Goal: Transaction & Acquisition: Book appointment/travel/reservation

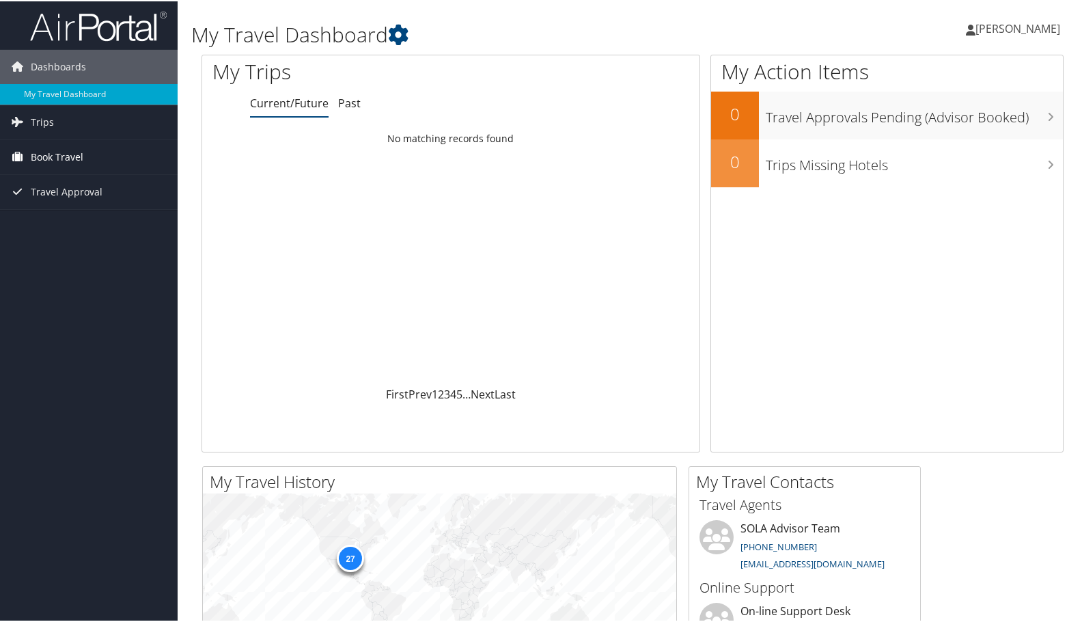
click at [102, 156] on link "Book Travel" at bounding box center [89, 156] width 178 height 34
click at [86, 202] on link "Book/Manage Online Trips" at bounding box center [89, 203] width 178 height 20
click at [55, 163] on span "Book Travel" at bounding box center [57, 156] width 53 height 34
click at [87, 199] on link "Book/Manage Online Trips" at bounding box center [89, 203] width 178 height 20
click at [109, 206] on link "Book/Manage Online Trips" at bounding box center [89, 203] width 178 height 20
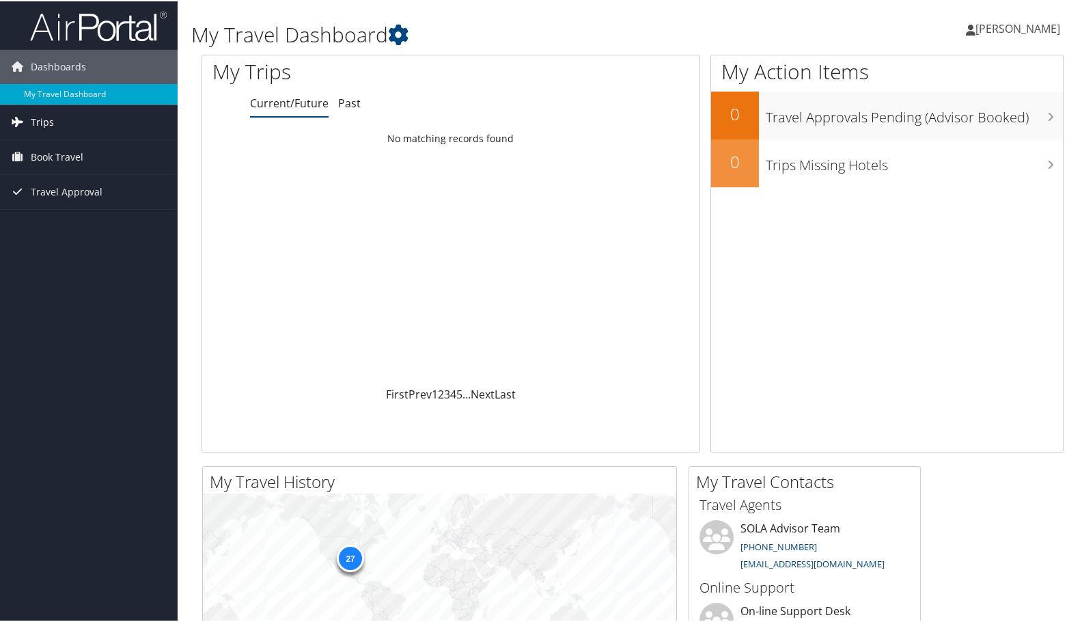
click at [86, 128] on link "Trips" at bounding box center [89, 121] width 178 height 34
click at [74, 227] on span "Book Travel" at bounding box center [57, 217] width 53 height 34
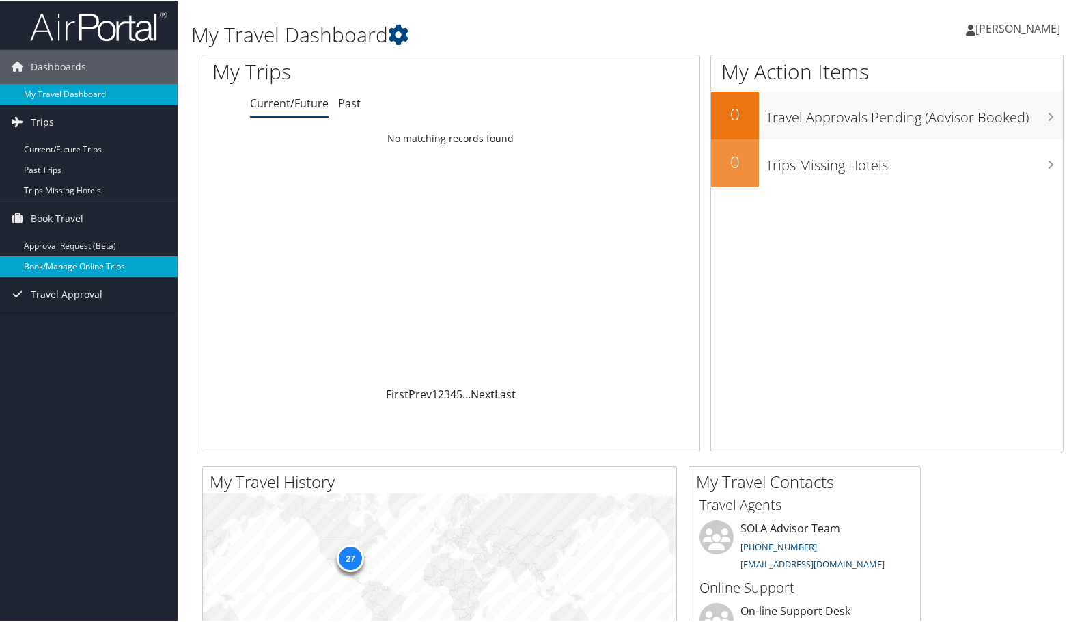
click at [73, 266] on link "Book/Manage Online Trips" at bounding box center [89, 265] width 178 height 20
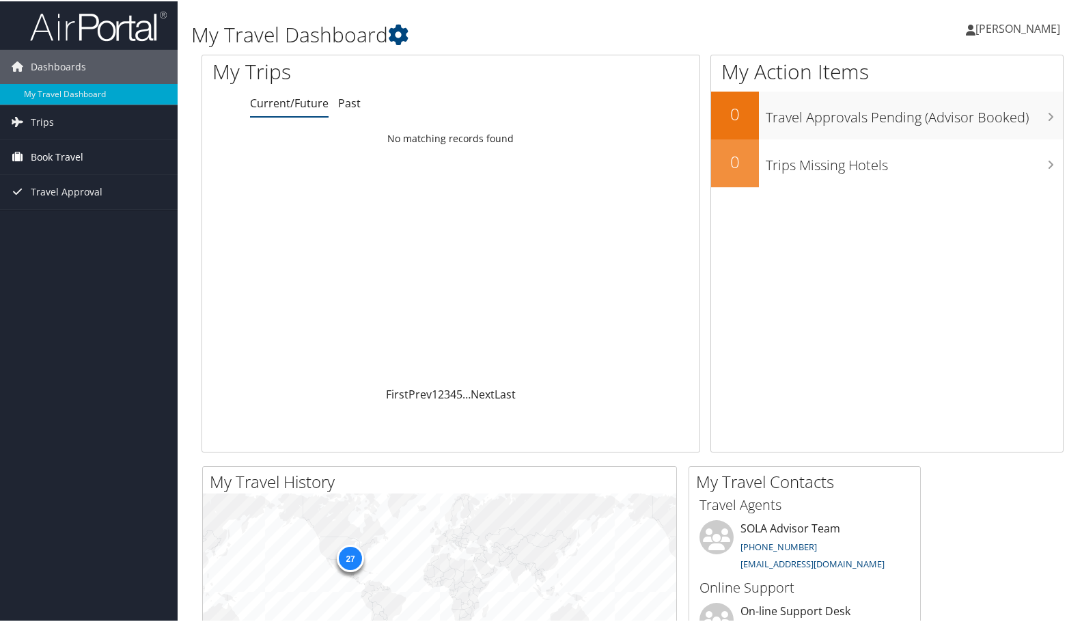
click at [18, 156] on icon at bounding box center [17, 155] width 20 height 20
click at [30, 209] on link "Book/Manage Online Trips" at bounding box center [89, 203] width 178 height 20
click at [614, 2] on div "My Travel Dashboard [PERSON_NAME] [PERSON_NAME] My Settings Travel Agency Conta…" at bounding box center [633, 26] width 910 height 53
